Goal: Information Seeking & Learning: Compare options

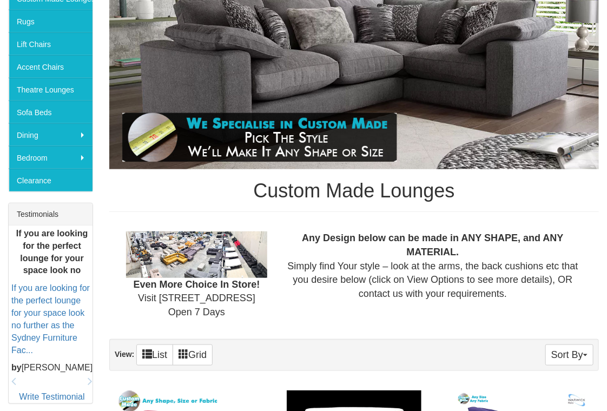
scroll to position [270, 0]
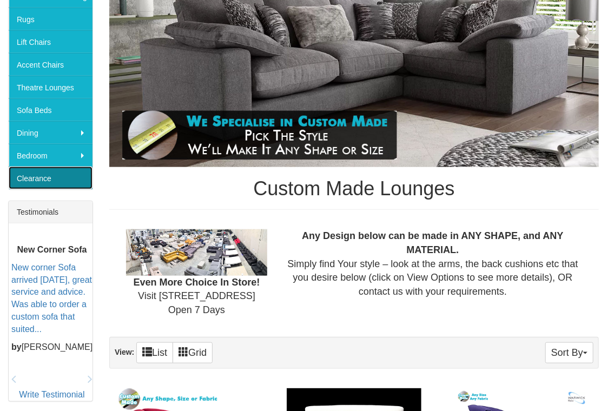
click at [55, 178] on link "Clearance" at bounding box center [51, 178] width 84 height 23
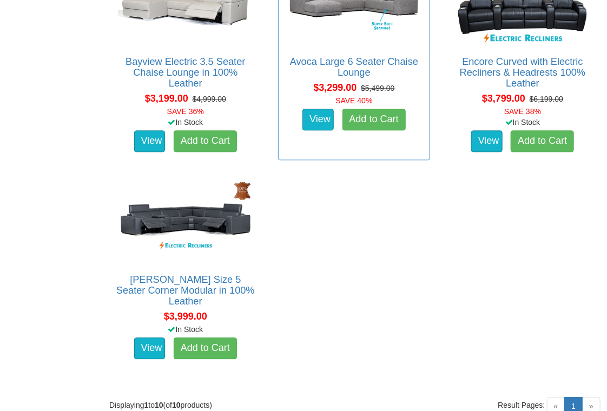
scroll to position [920, 0]
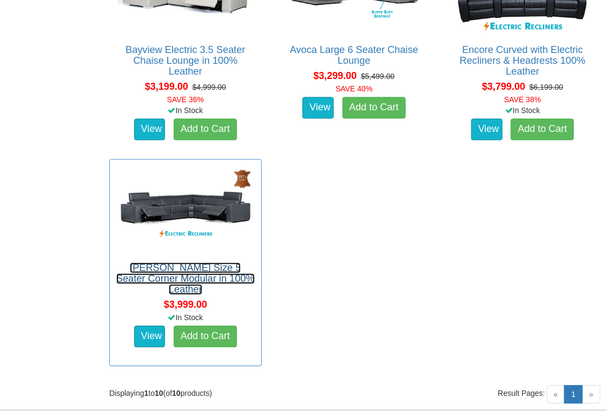
click at [181, 268] on link "[PERSON_NAME] Size 5 Seater Corner Modular in 100% Leather" at bounding box center [185, 278] width 138 height 32
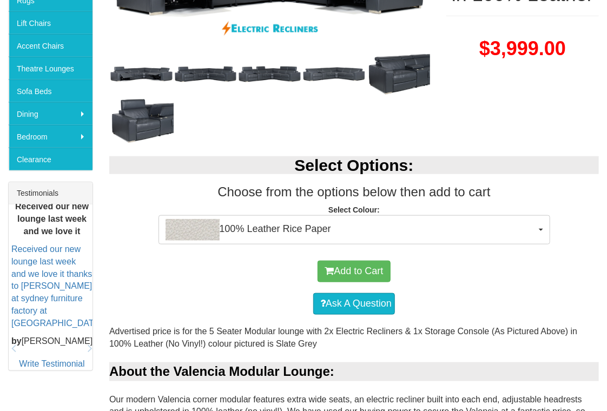
scroll to position [270, 0]
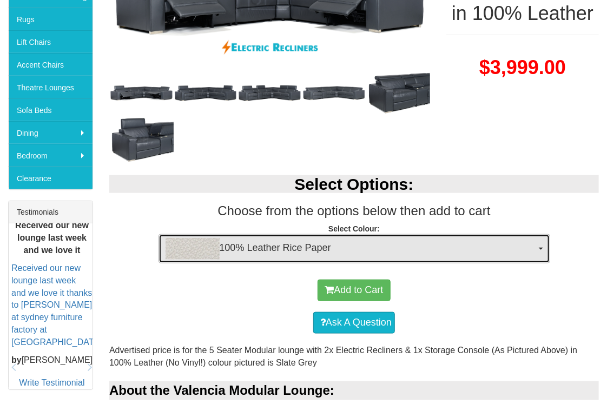
click at [541, 250] on button "100% Leather Rice Paper" at bounding box center [354, 248] width 392 height 29
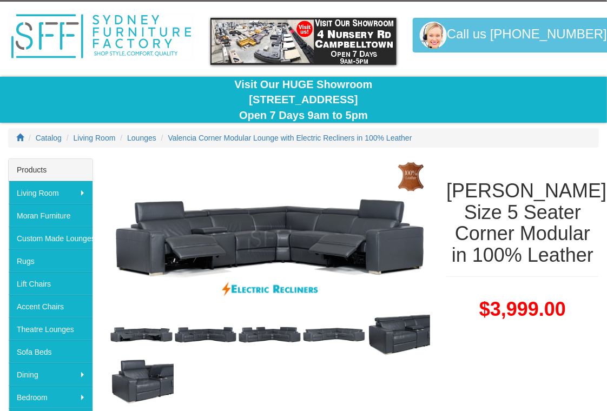
scroll to position [0, 0]
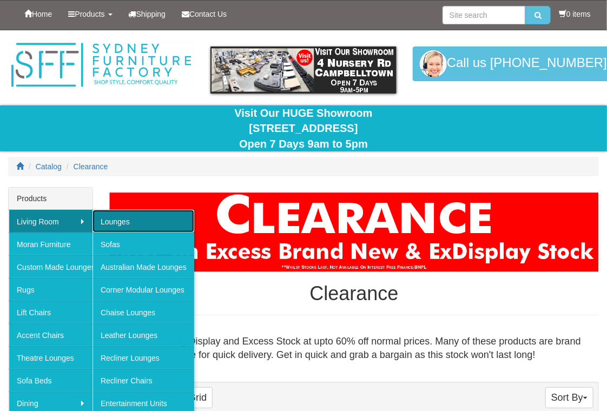
drag, startPoint x: 118, startPoint y: 219, endPoint x: 126, endPoint y: 219, distance: 7.0
click at [118, 219] on link "Lounges" at bounding box center [144, 221] width 102 height 23
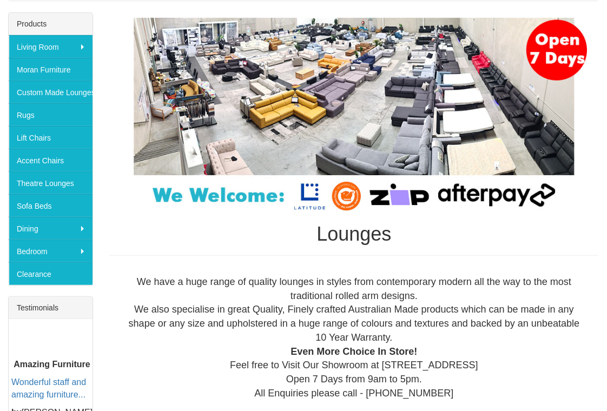
scroll to position [54, 0]
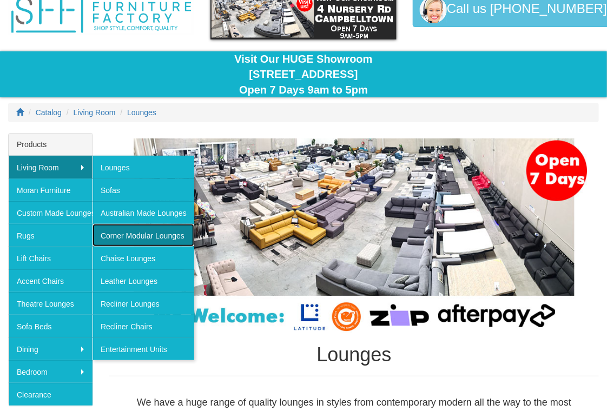
click at [141, 234] on link "Corner Modular Lounges" at bounding box center [144, 235] width 102 height 23
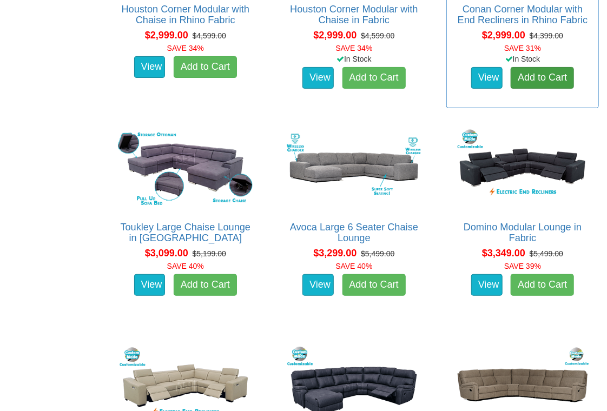
scroll to position [1623, 0]
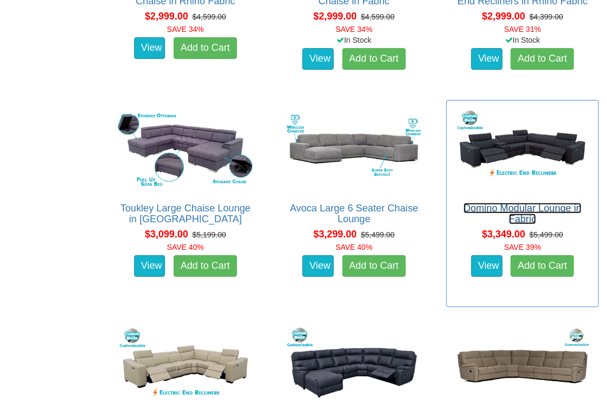
click at [514, 210] on link "Domino Modular Lounge in Fabric" at bounding box center [523, 214] width 118 height 22
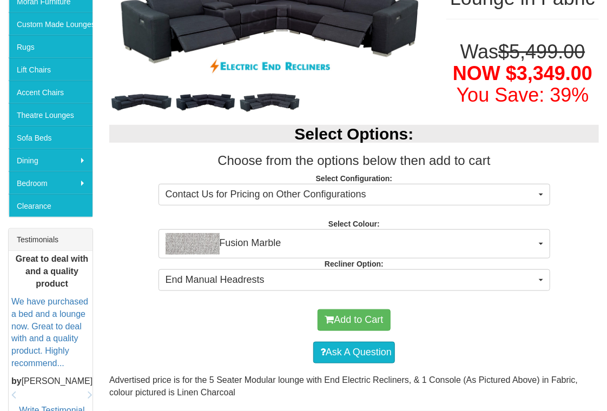
scroll to position [270, 0]
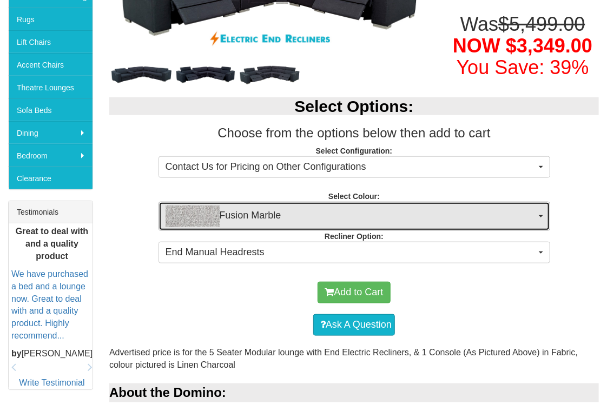
click at [539, 216] on span "button" at bounding box center [541, 216] width 4 height 2
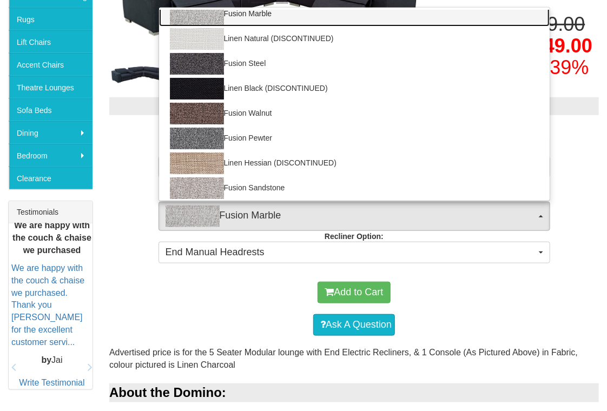
scroll to position [0, 0]
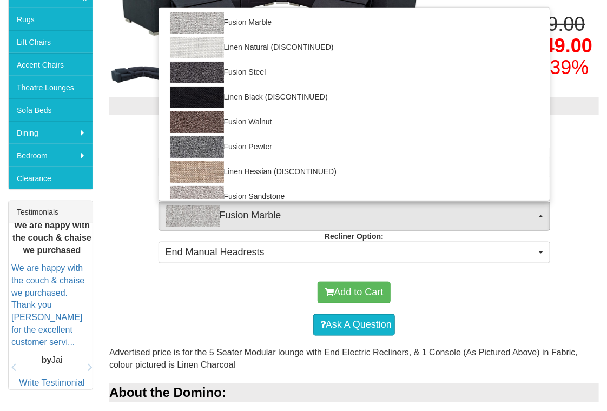
click at [601, 200] on div "Select Options: Choose from the options below then add to cart Select Configura…" at bounding box center [354, 179] width 506 height 184
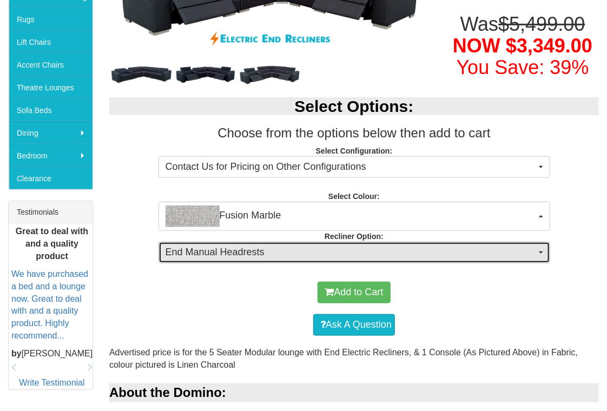
click at [543, 252] on button "End Manual Headrests" at bounding box center [354, 253] width 392 height 22
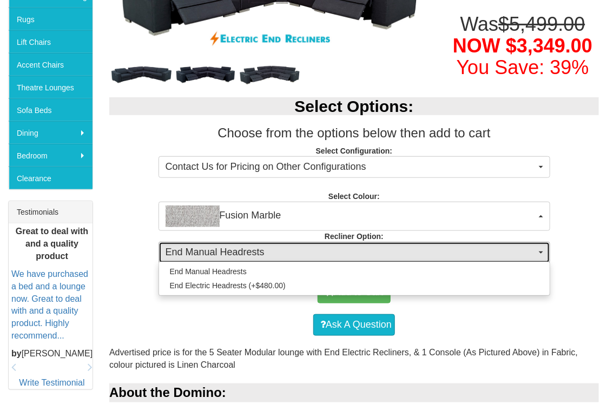
click at [543, 252] on button "End Manual Headrests" at bounding box center [354, 253] width 392 height 22
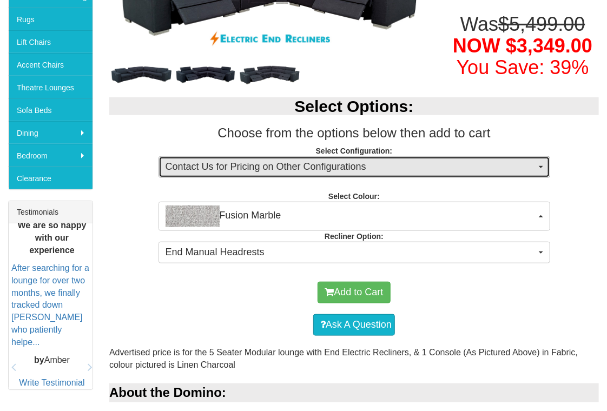
click at [543, 168] on span "button" at bounding box center [541, 167] width 4 height 2
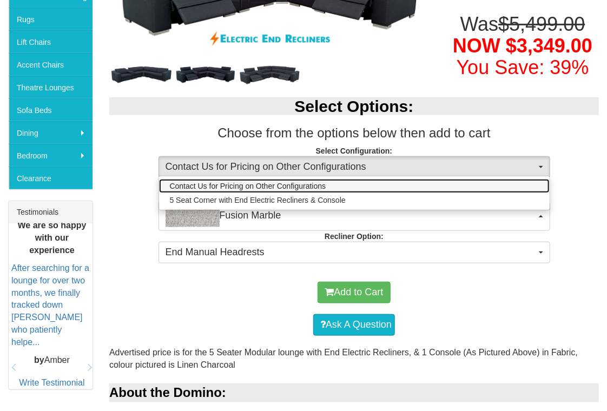
click at [427, 187] on link "Contact Us for Pricing on Other Configurations" at bounding box center [354, 186] width 391 height 14
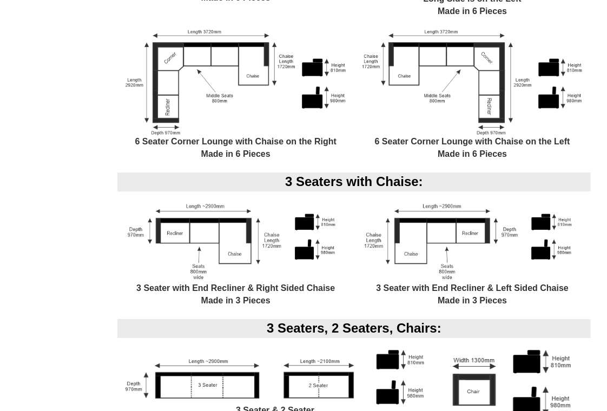
scroll to position [1244, 0]
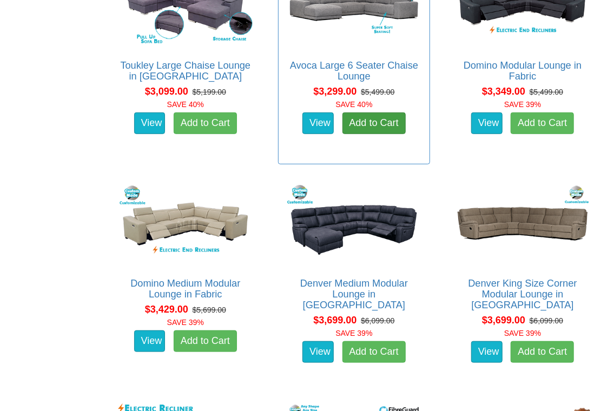
scroll to position [1785, 0]
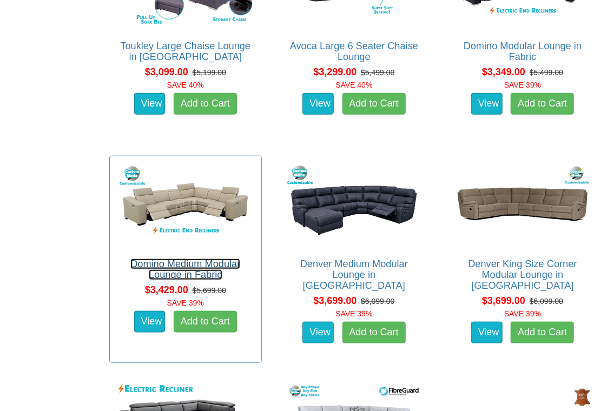
click at [187, 259] on link "Domino Medium Modular Lounge in Fabric" at bounding box center [185, 270] width 110 height 22
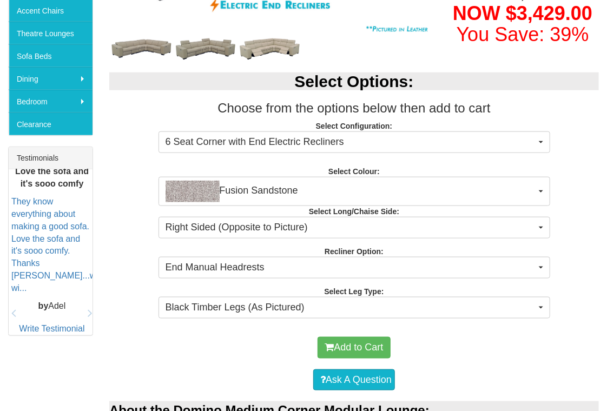
scroll to position [270, 0]
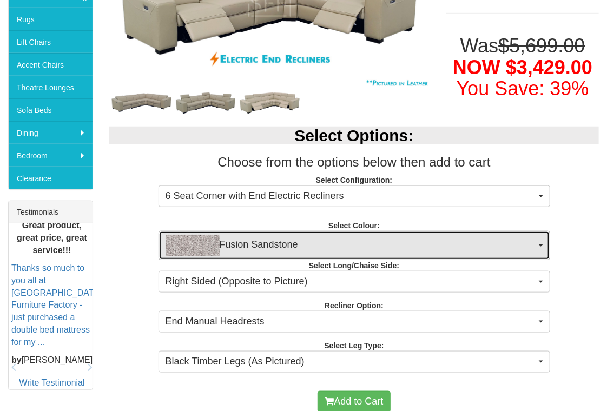
click at [543, 246] on span "button" at bounding box center [541, 246] width 4 height 2
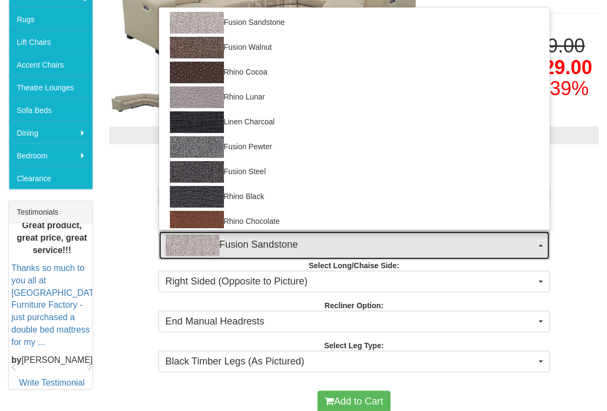
click at [543, 246] on span "button" at bounding box center [541, 246] width 4 height 2
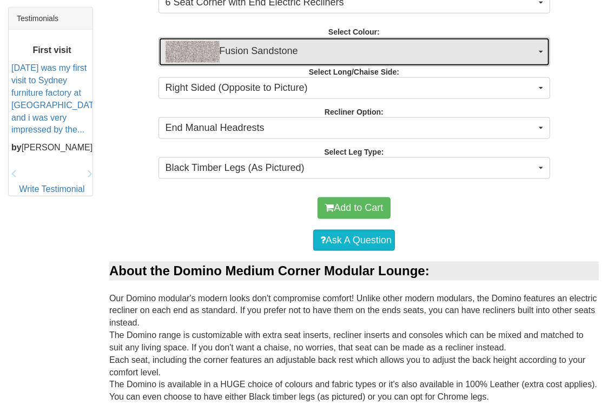
scroll to position [325, 0]
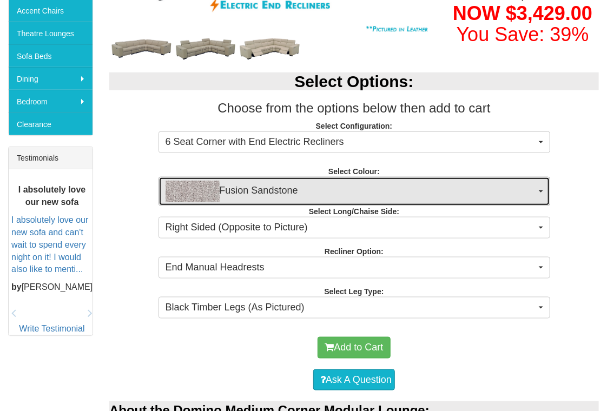
click at [539, 191] on span "button" at bounding box center [541, 191] width 4 height 2
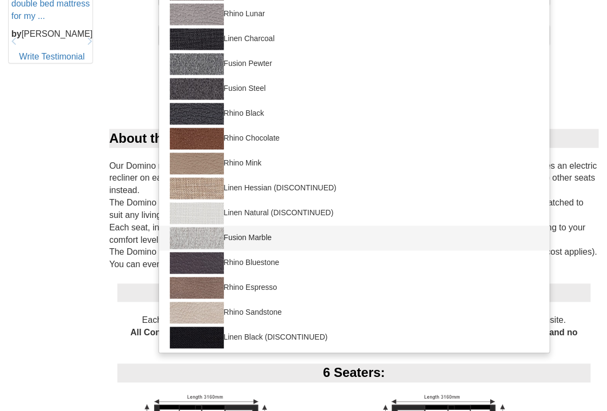
scroll to position [595, 0]
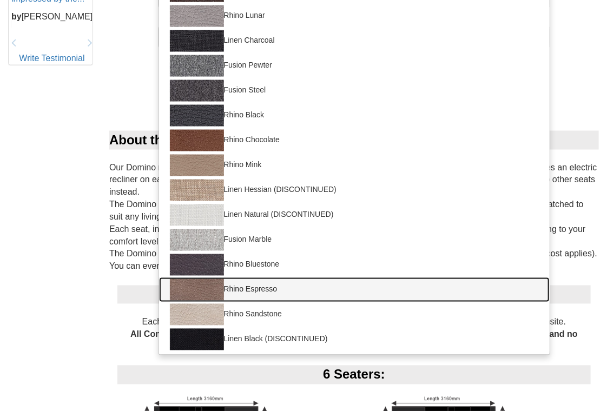
click at [200, 293] on img at bounding box center [197, 290] width 54 height 22
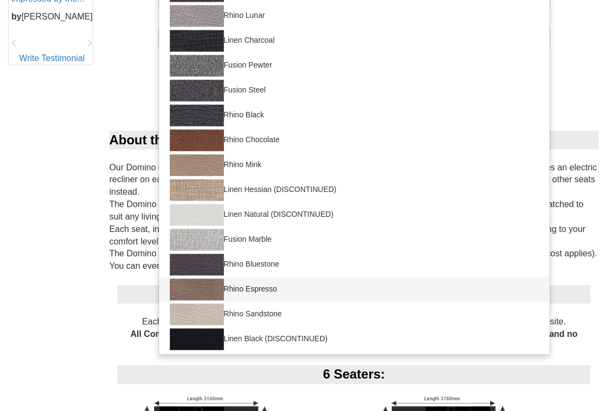
select select "1560"
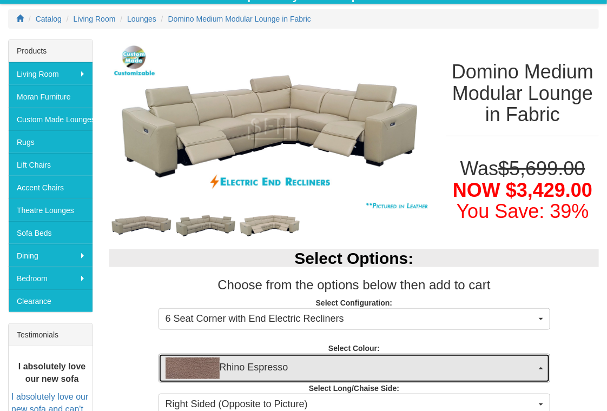
scroll to position [202, 0]
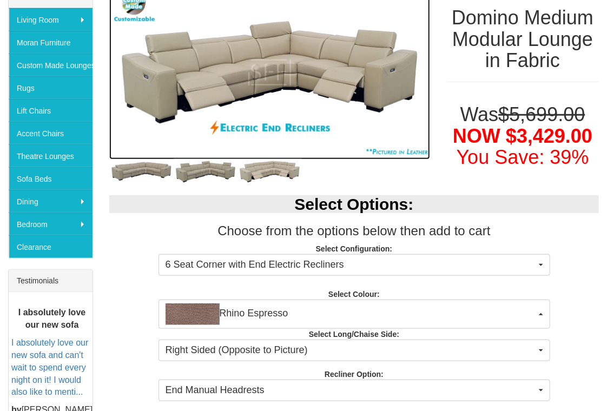
click at [393, 151] on img at bounding box center [269, 72] width 321 height 174
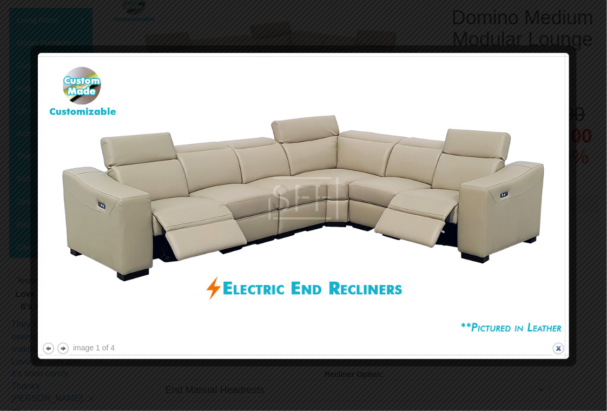
click at [557, 348] on button "close" at bounding box center [559, 349] width 14 height 14
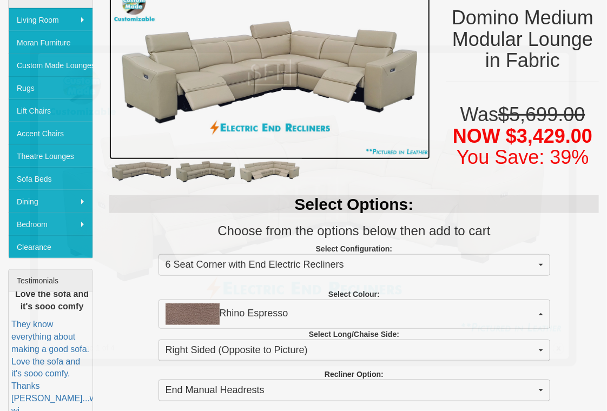
scroll to position [187, 0]
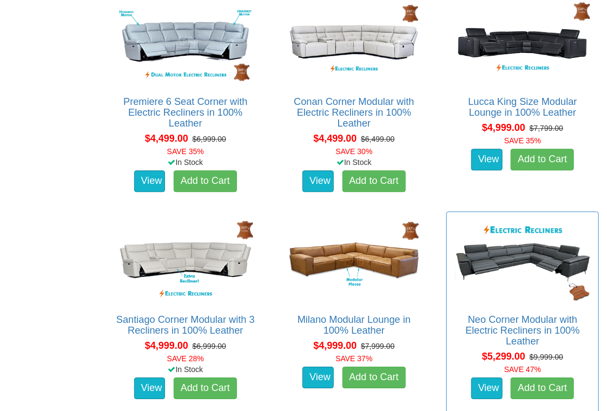
scroll to position [2651, 0]
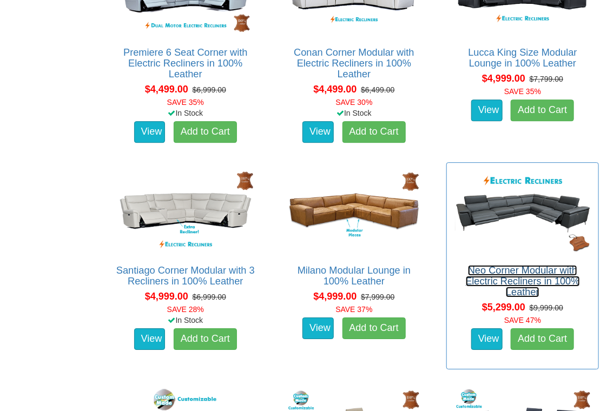
click at [528, 279] on link "Neo Corner Modular with Electric Recliners in 100% Leather" at bounding box center [523, 281] width 114 height 32
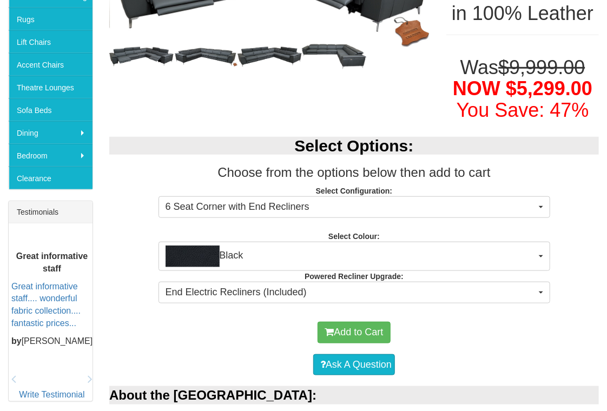
scroll to position [325, 0]
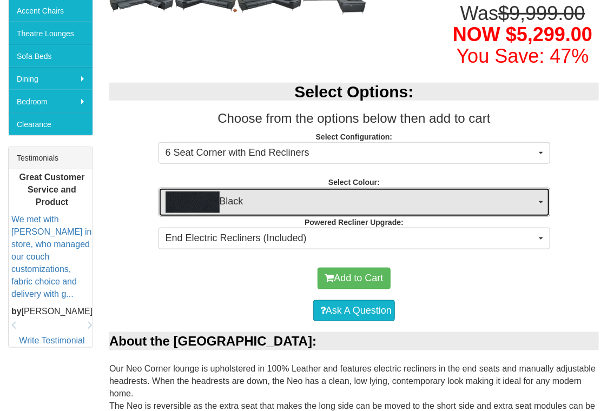
click at [541, 202] on span "button" at bounding box center [541, 202] width 4 height 2
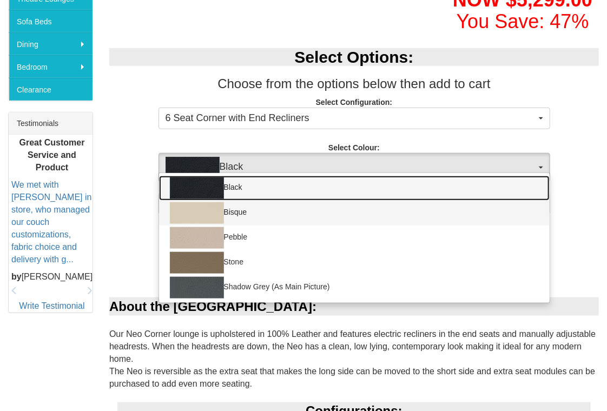
scroll to position [379, 0]
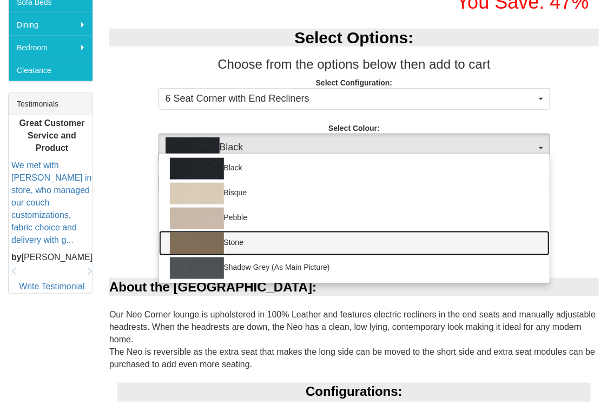
click at [202, 243] on img at bounding box center [197, 244] width 54 height 22
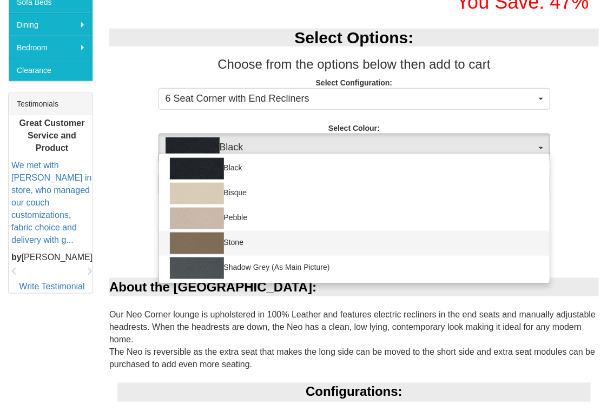
select select "1390"
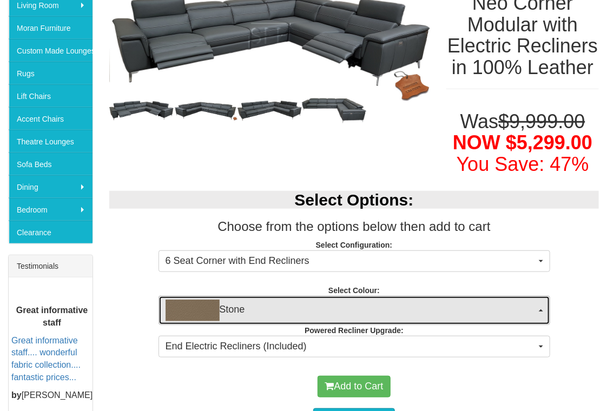
scroll to position [54, 0]
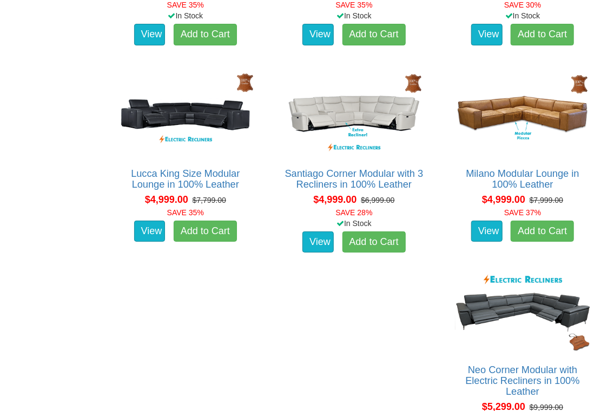
scroll to position [2651, 0]
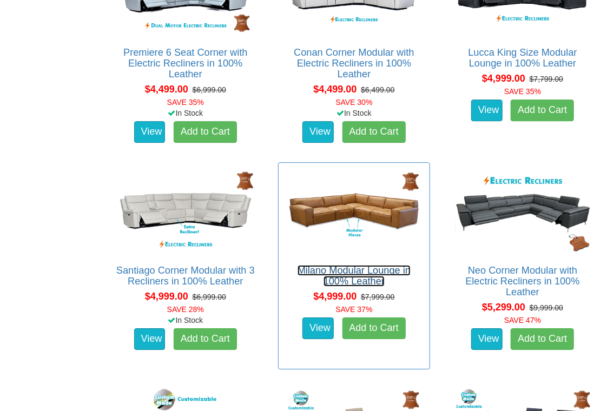
click at [346, 269] on link "Milano Modular Lounge in 100% Leather" at bounding box center [354, 276] width 113 height 22
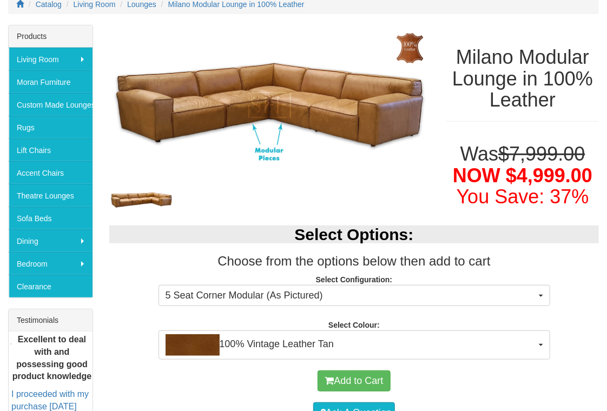
scroll to position [325, 0]
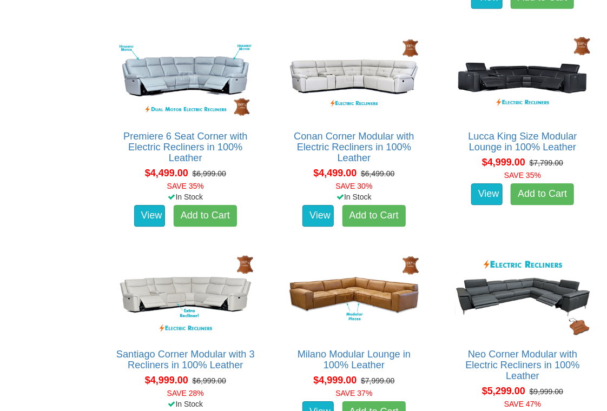
scroll to position [2457, 0]
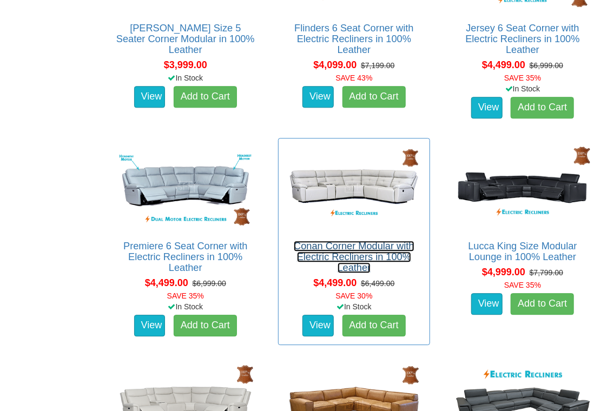
click at [347, 241] on link "Conan Corner Modular with Electric Recliners in 100% Leather" at bounding box center [354, 257] width 120 height 32
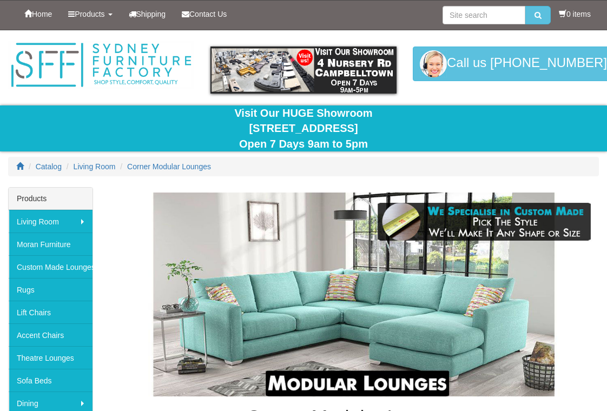
scroll to position [2457, 0]
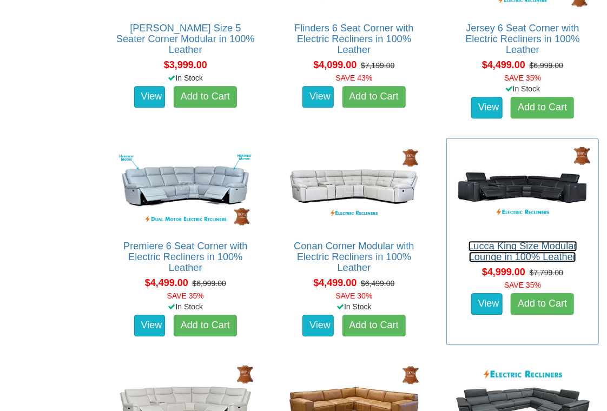
click at [526, 247] on link "Lucca King Size Modular Lounge in 100% Leather" at bounding box center [522, 252] width 109 height 22
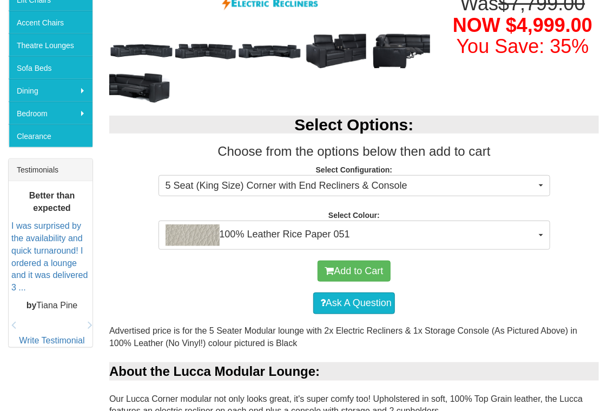
scroll to position [162, 0]
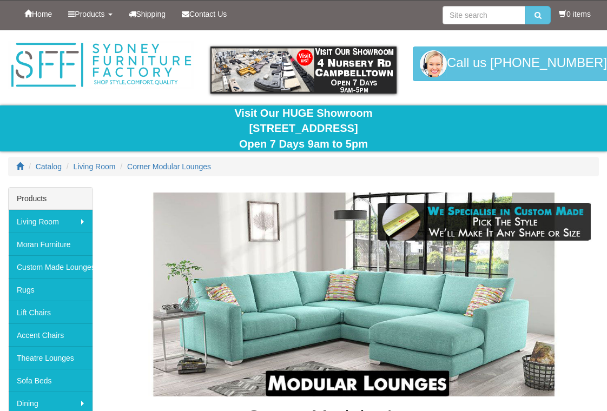
scroll to position [2457, 0]
